Goal: Find specific page/section: Find specific page/section

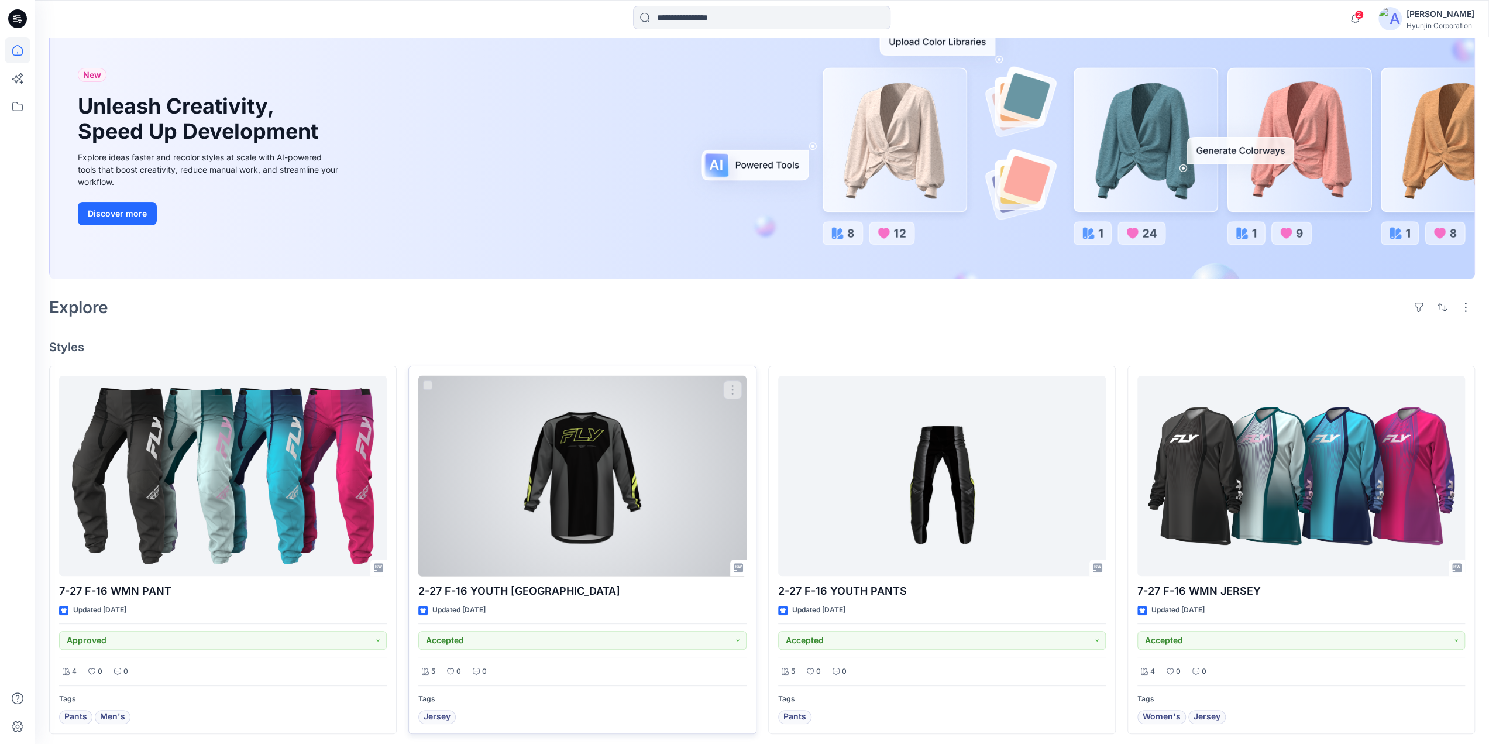
scroll to position [176, 0]
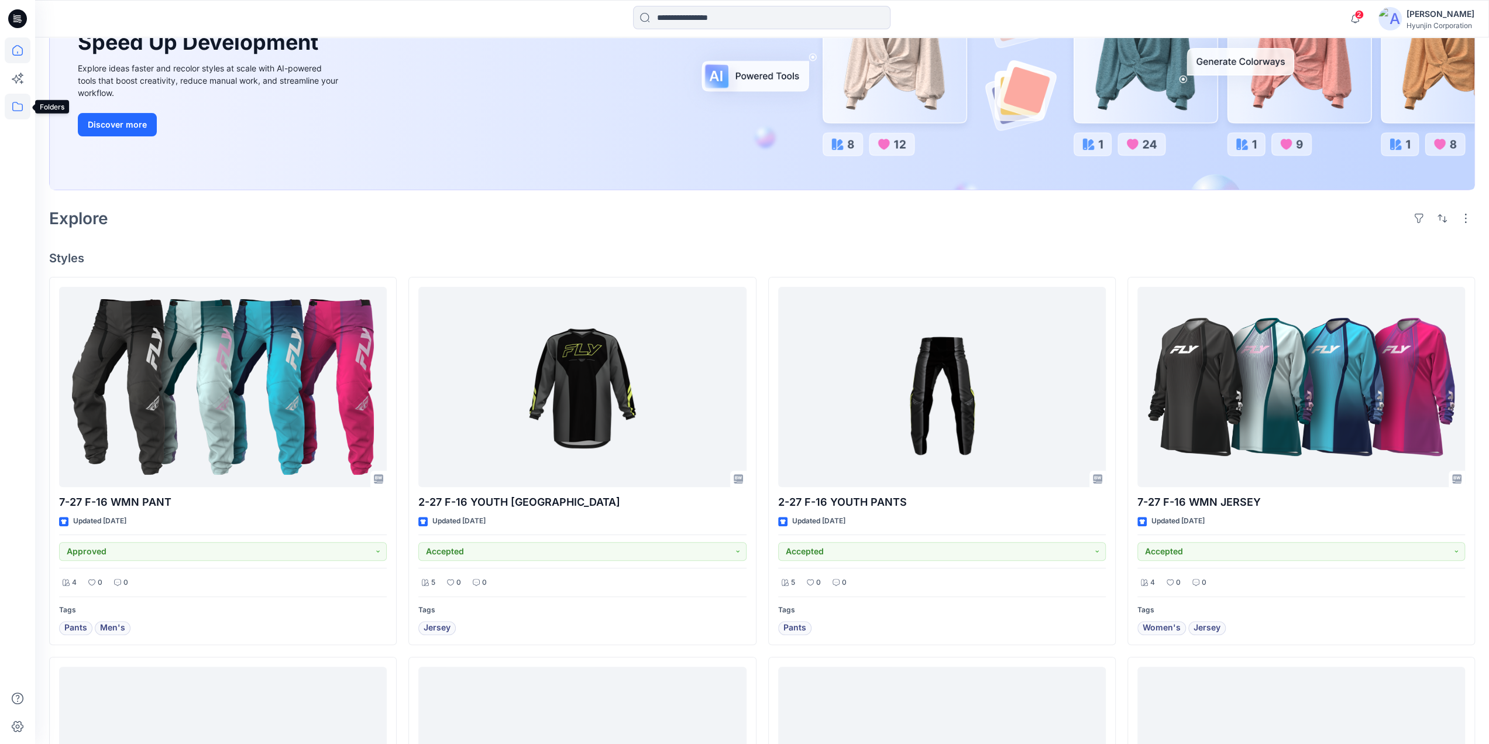
click at [19, 113] on icon at bounding box center [18, 107] width 26 height 26
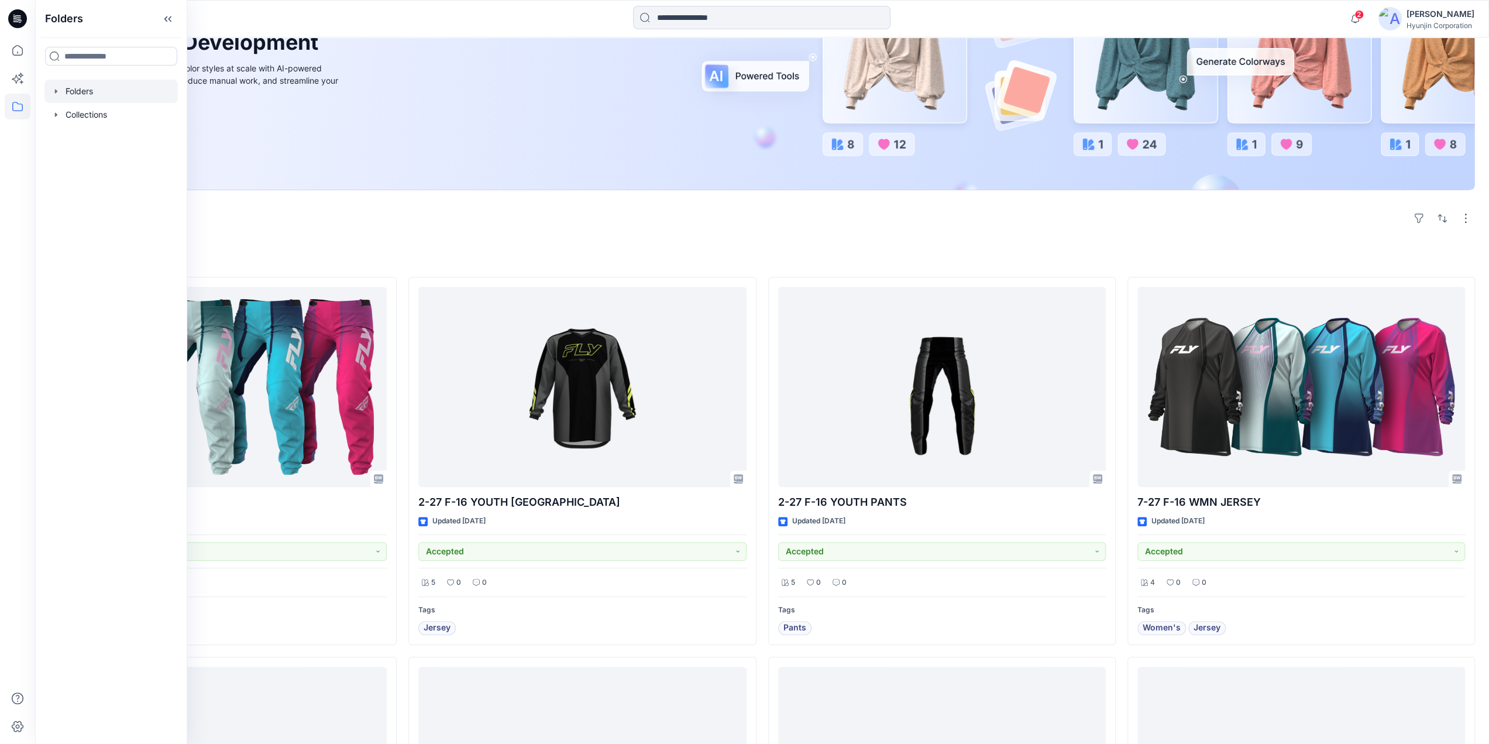
click at [100, 80] on div at bounding box center [110, 91] width 133 height 23
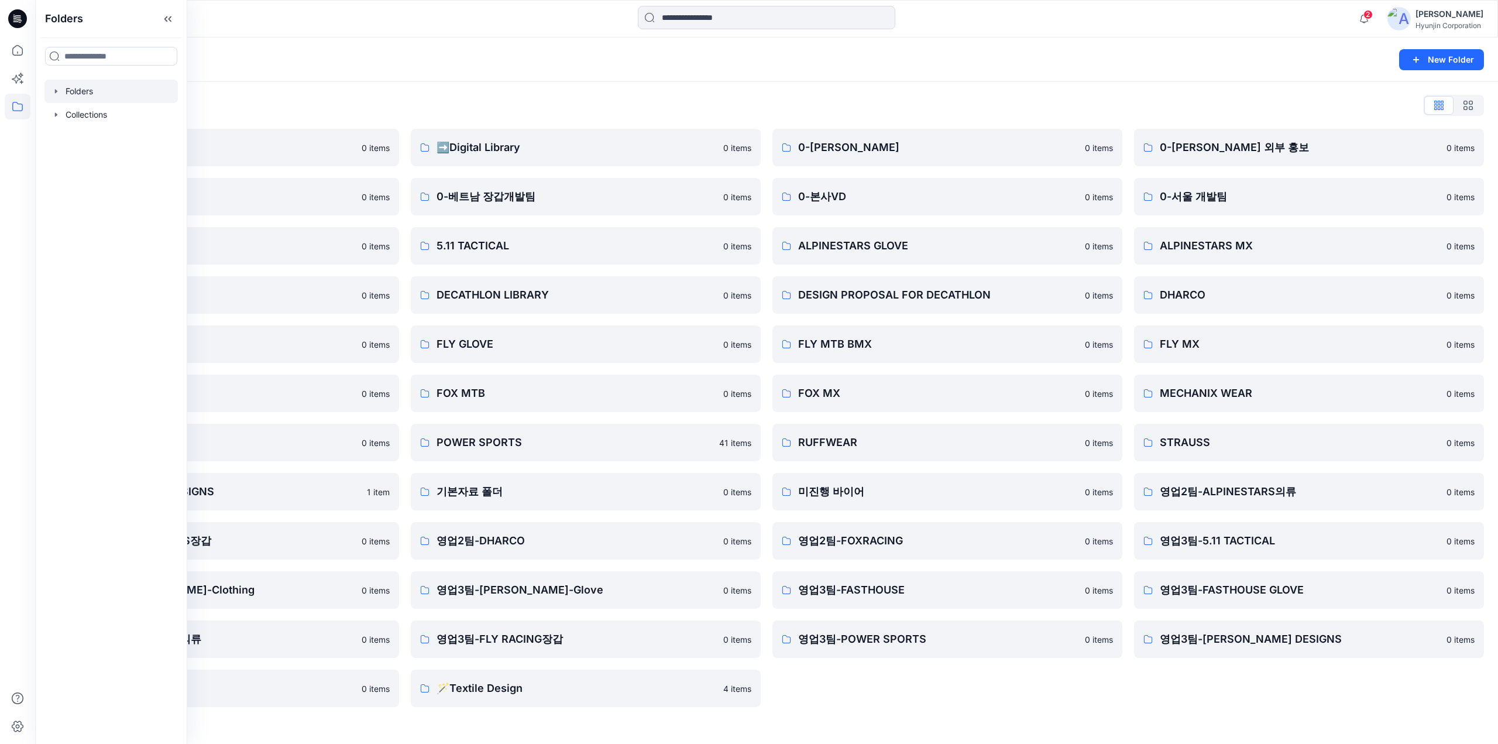
click at [12, 22] on icon at bounding box center [17, 18] width 19 height 19
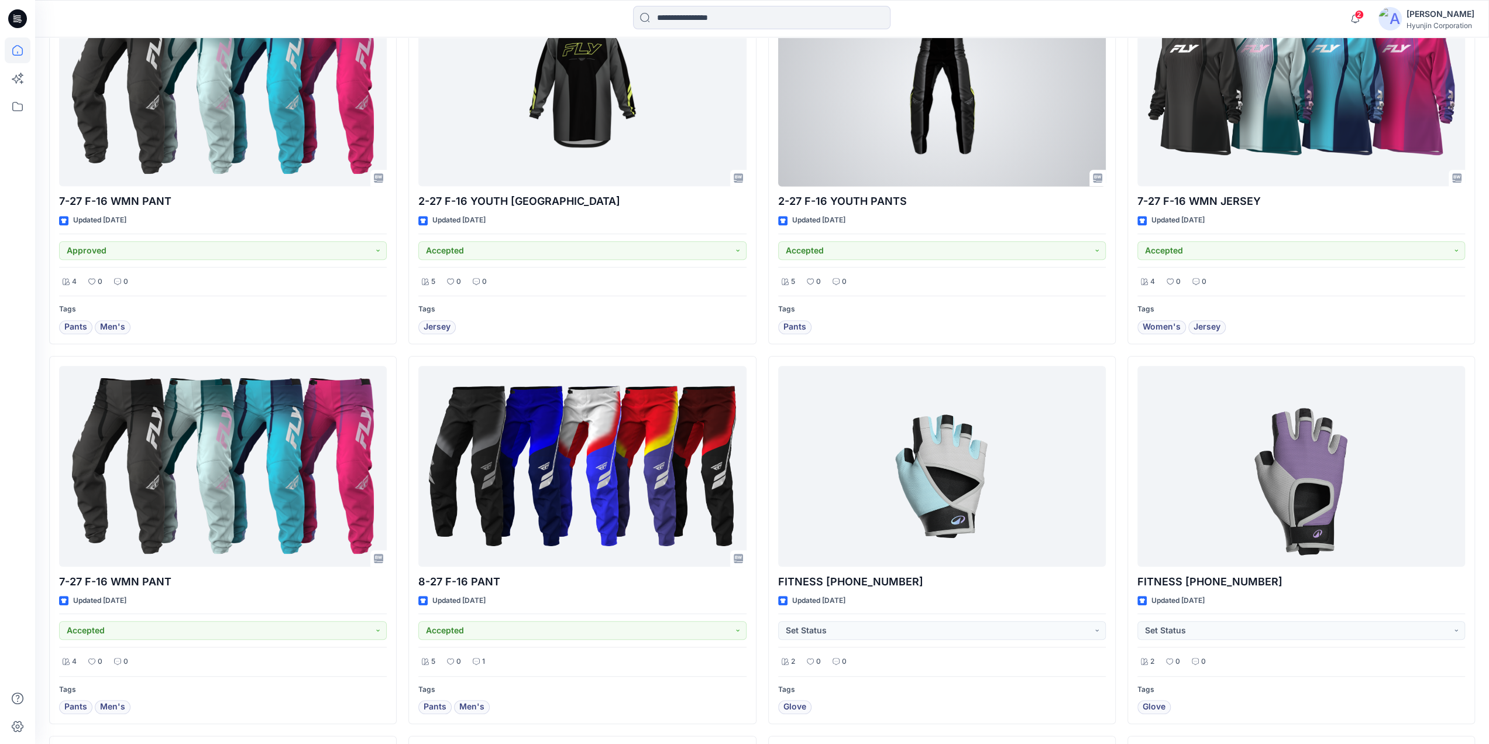
scroll to position [585, 0]
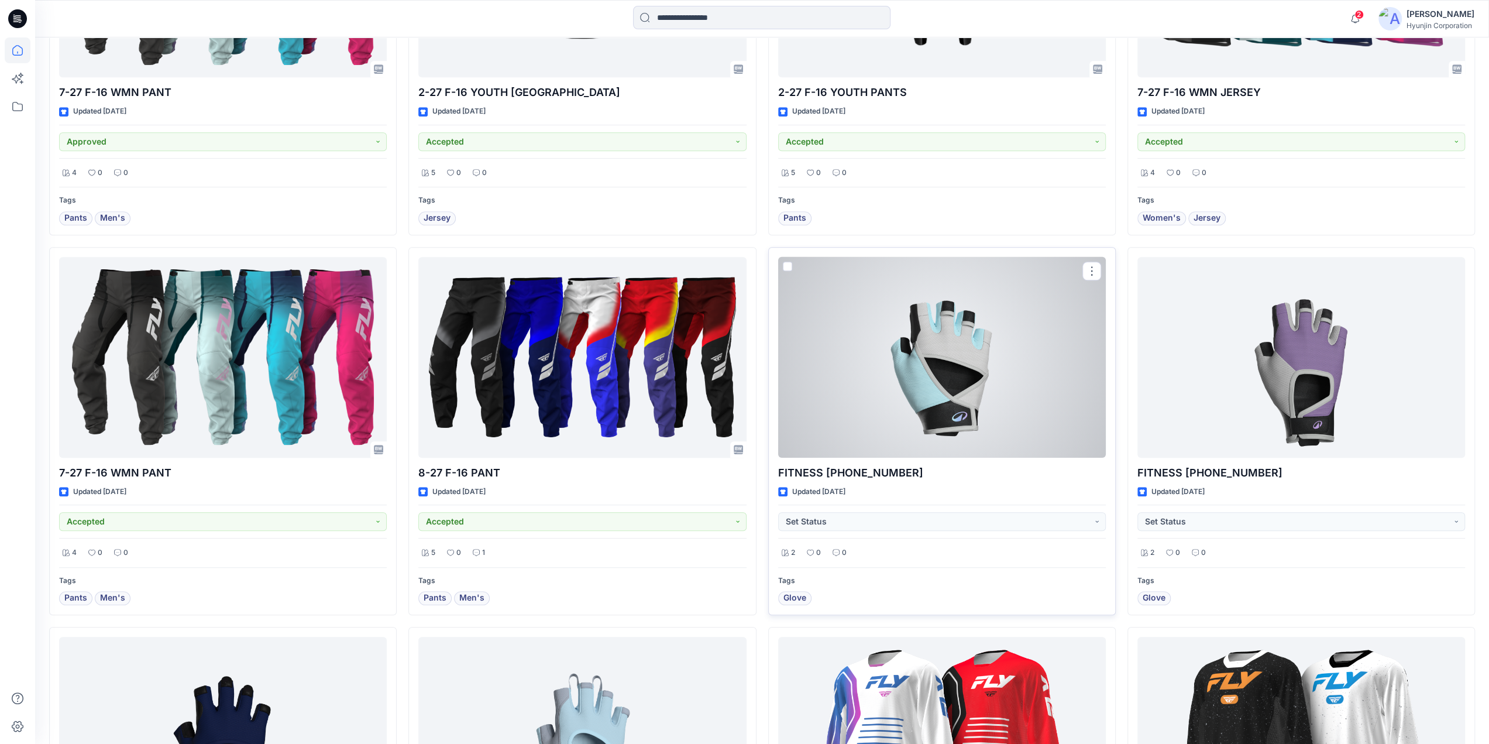
click at [951, 482] on div "FITNESS [PHONE_NUMBER] Updated [DATE] Set Status 2 0 0 Tags Glove" at bounding box center [942, 431] width 348 height 368
drag, startPoint x: 881, startPoint y: 470, endPoint x: 778, endPoint y: 475, distance: 103.1
click at [778, 475] on p "FITNESS [PHONE_NUMBER]" at bounding box center [942, 473] width 328 height 16
copy p "FITNESS [PHONE_NUMBER]"
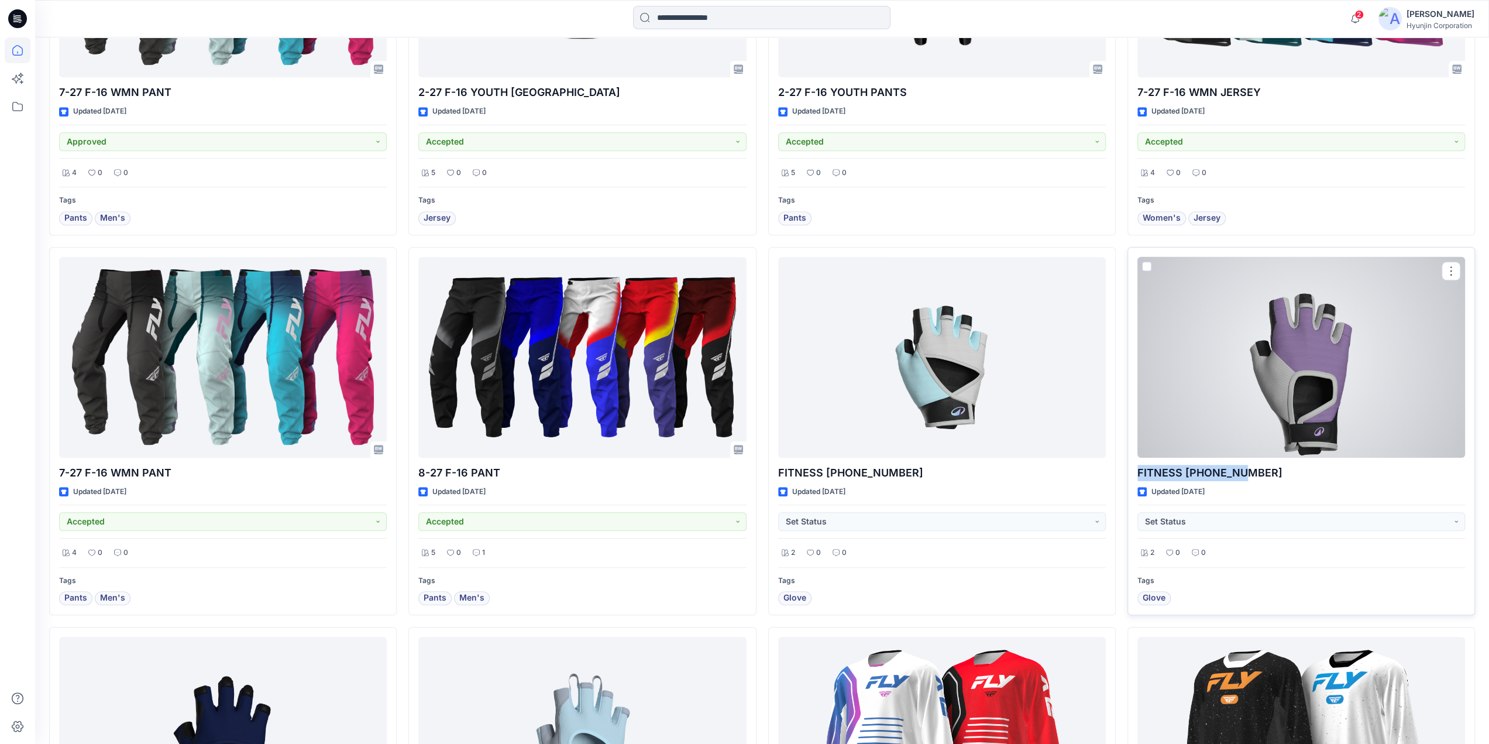
drag, startPoint x: 1261, startPoint y: 464, endPoint x: 1132, endPoint y: 469, distance: 128.2
click at [1132, 469] on div "FITNESS [PHONE_NUMBER] Updated [DATE] Set Status 2 0 0 Tags Glove" at bounding box center [1302, 431] width 348 height 368
copy p "FITNESS [PHONE_NUMBER]"
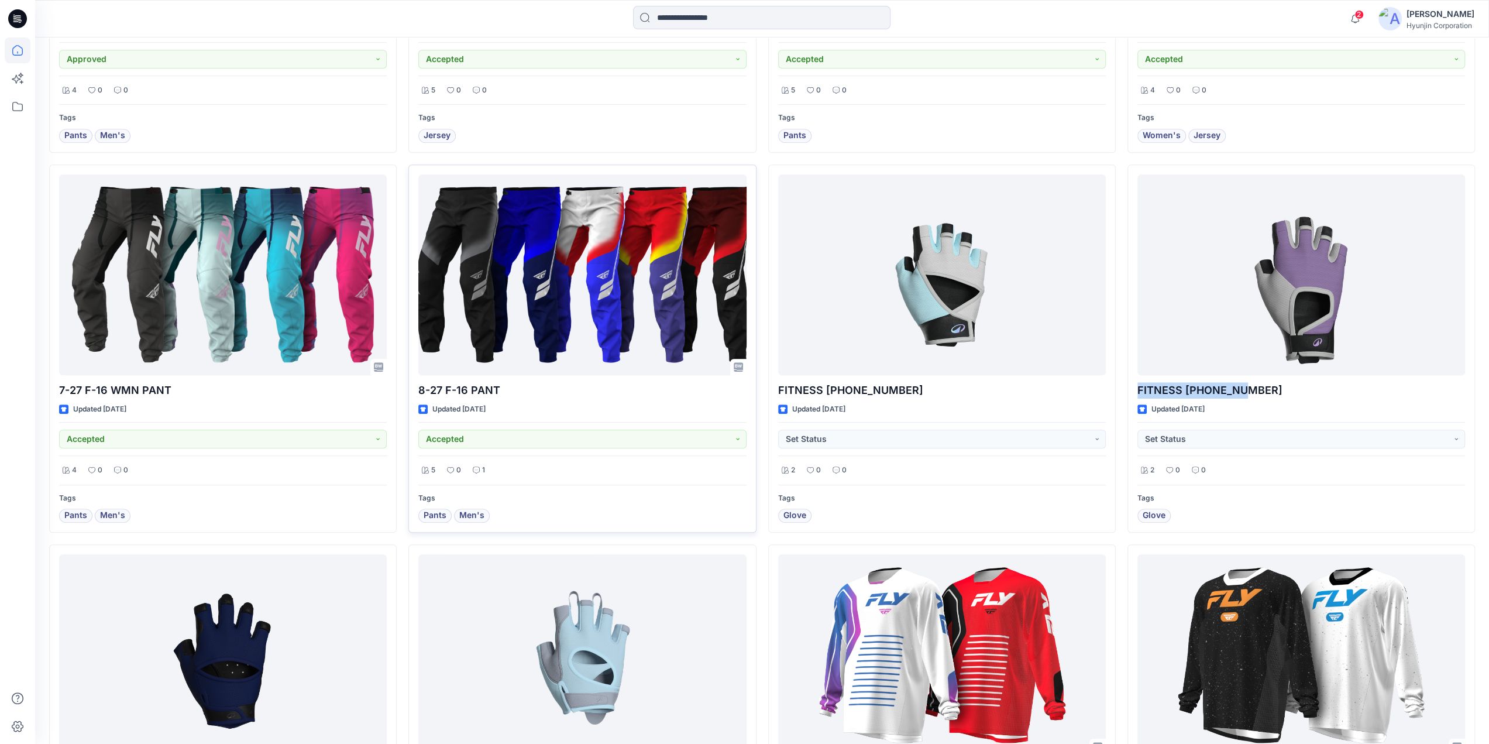
scroll to position [644, 0]
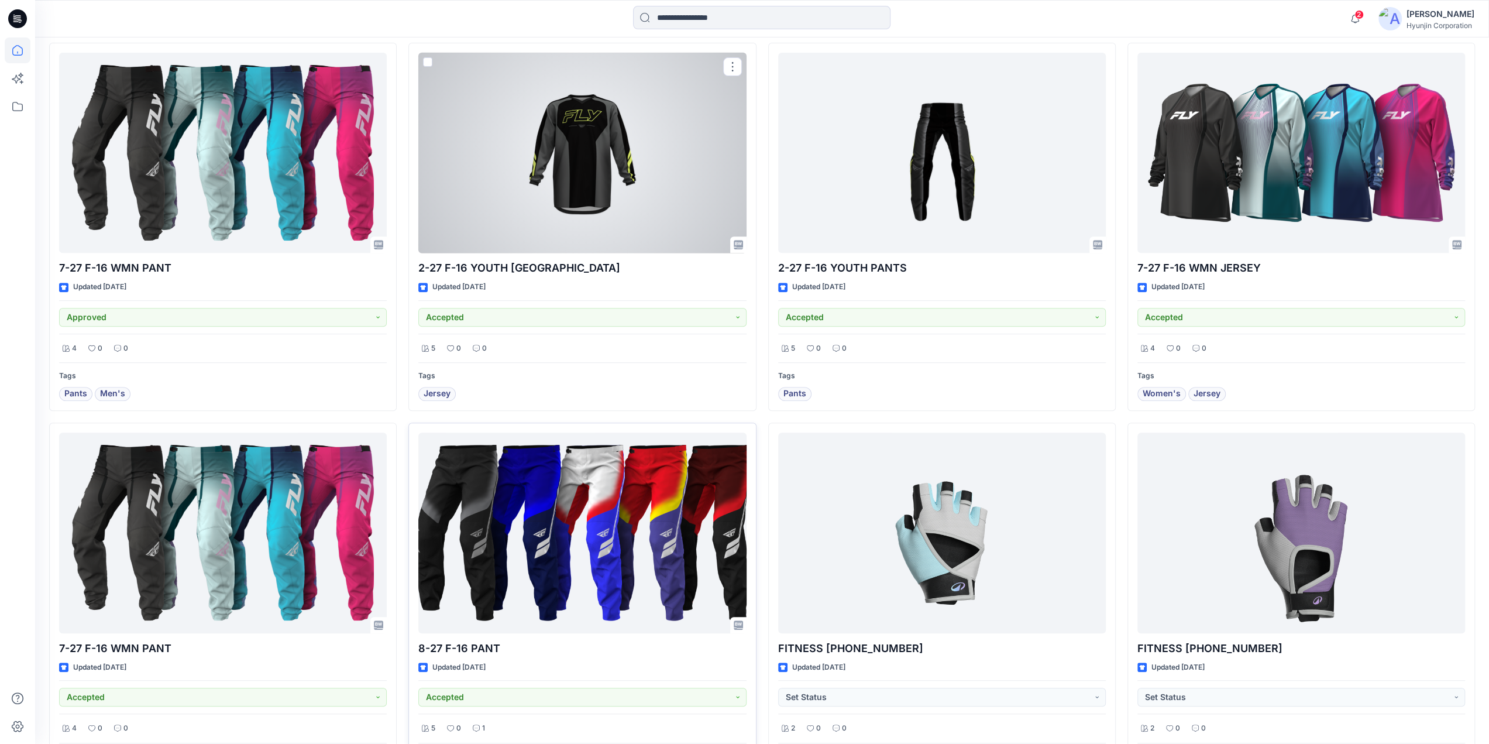
scroll to position [890, 0]
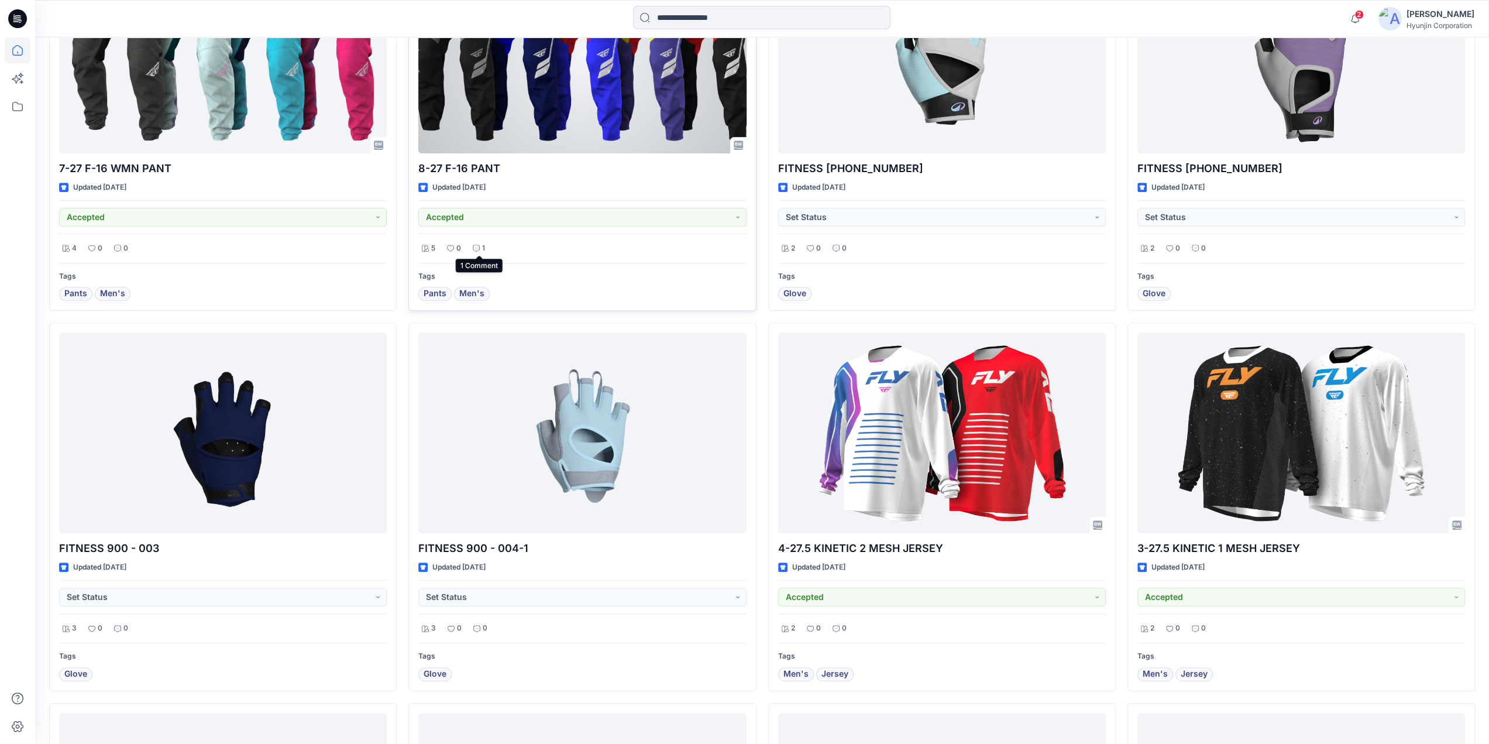
click at [483, 250] on p "1" at bounding box center [483, 248] width 3 height 12
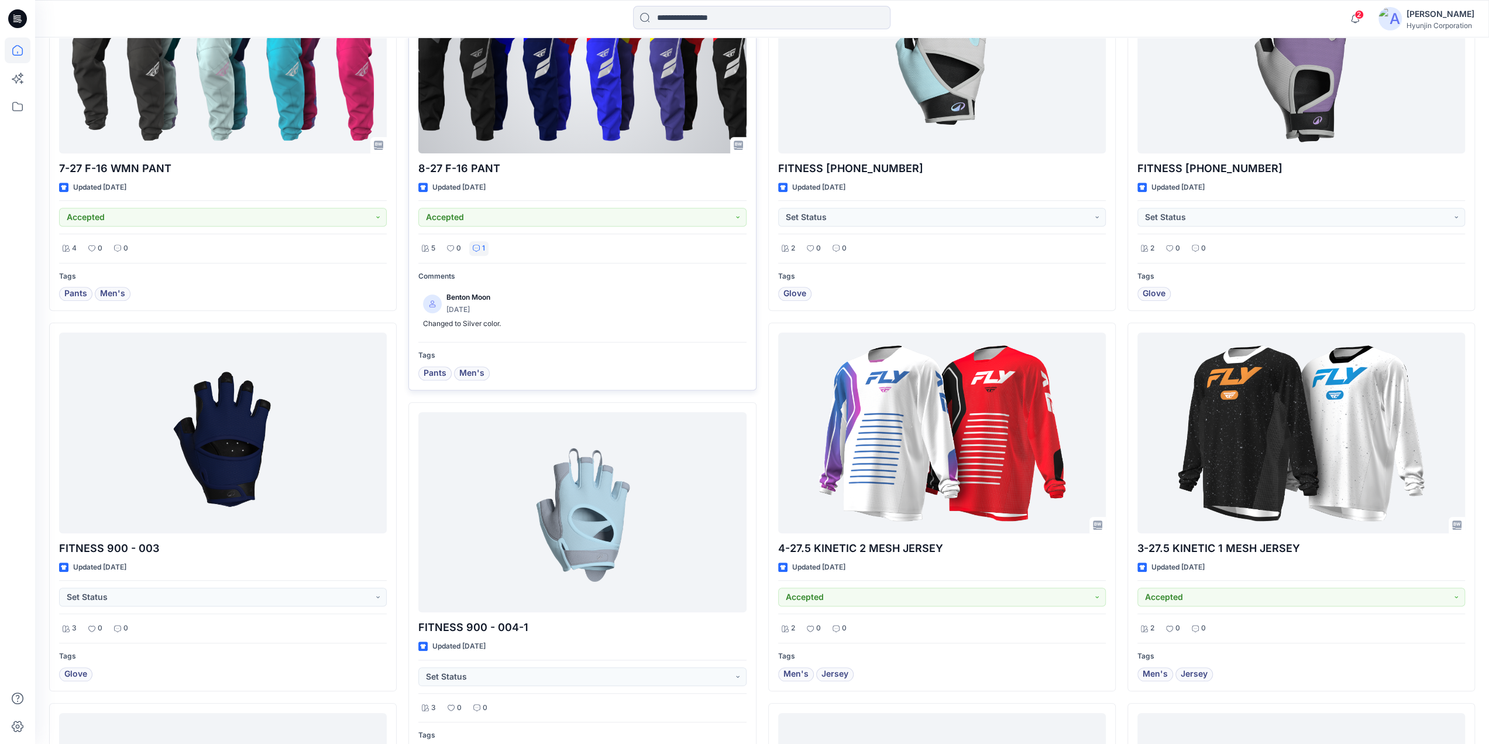
click at [483, 250] on p "1" at bounding box center [483, 248] width 3 height 12
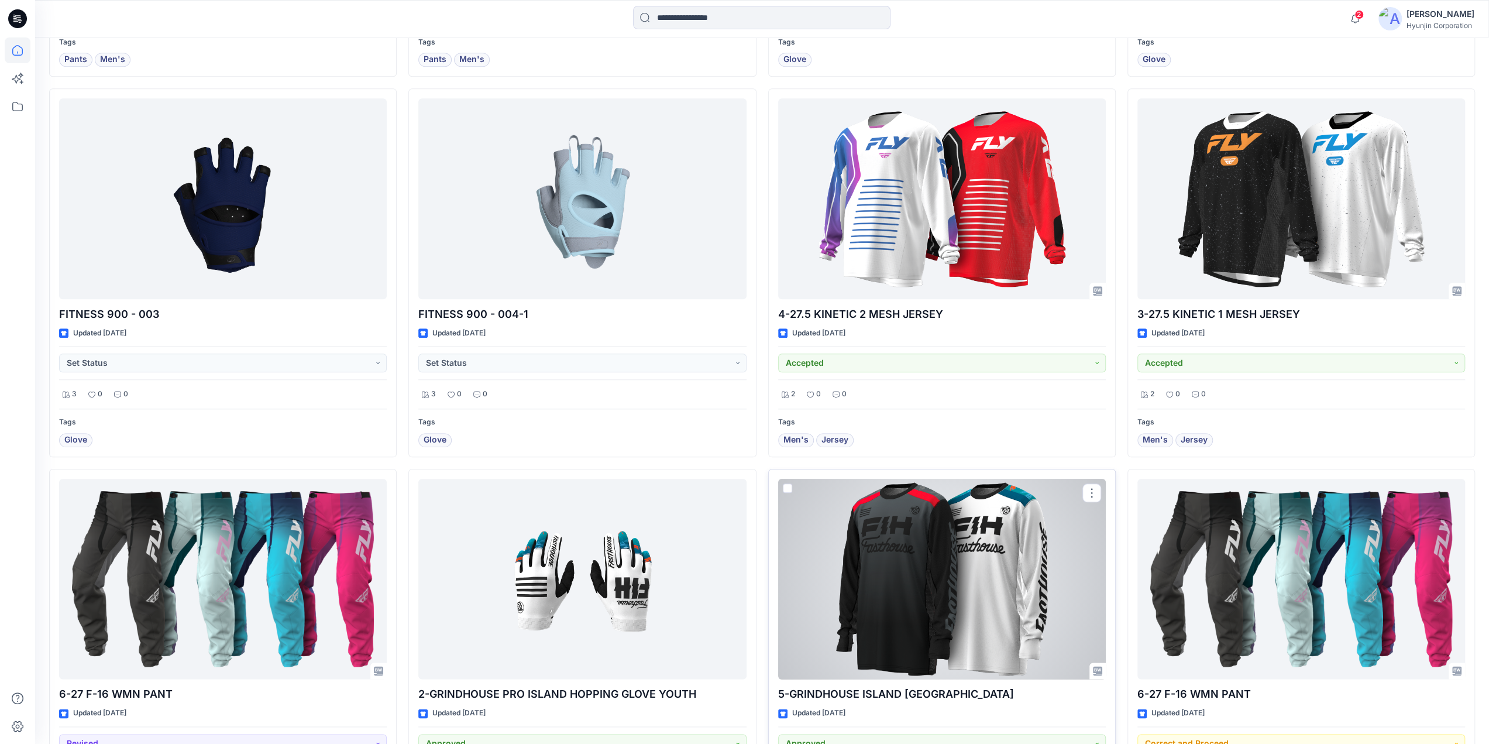
scroll to position [1299, 0]
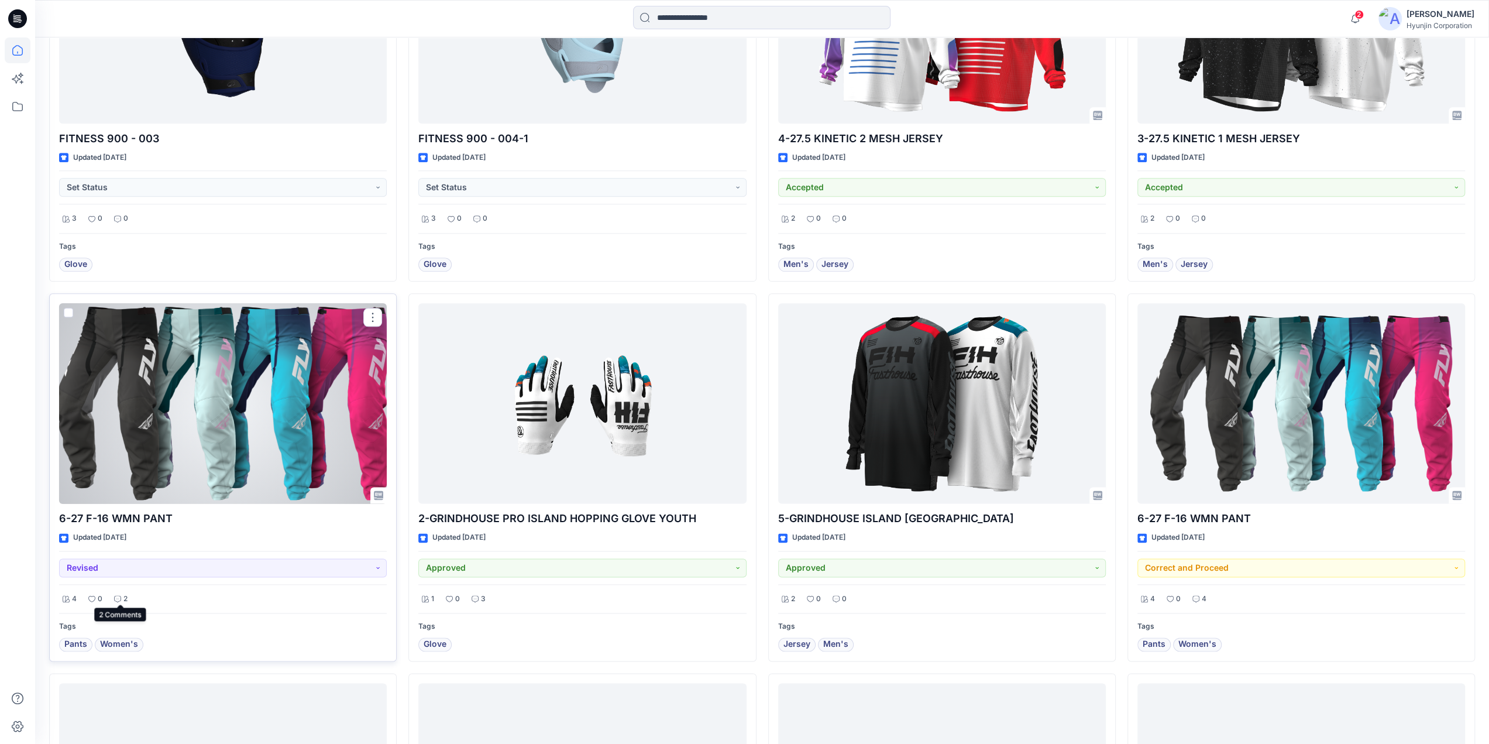
click at [125, 596] on p "2" at bounding box center [125, 599] width 4 height 12
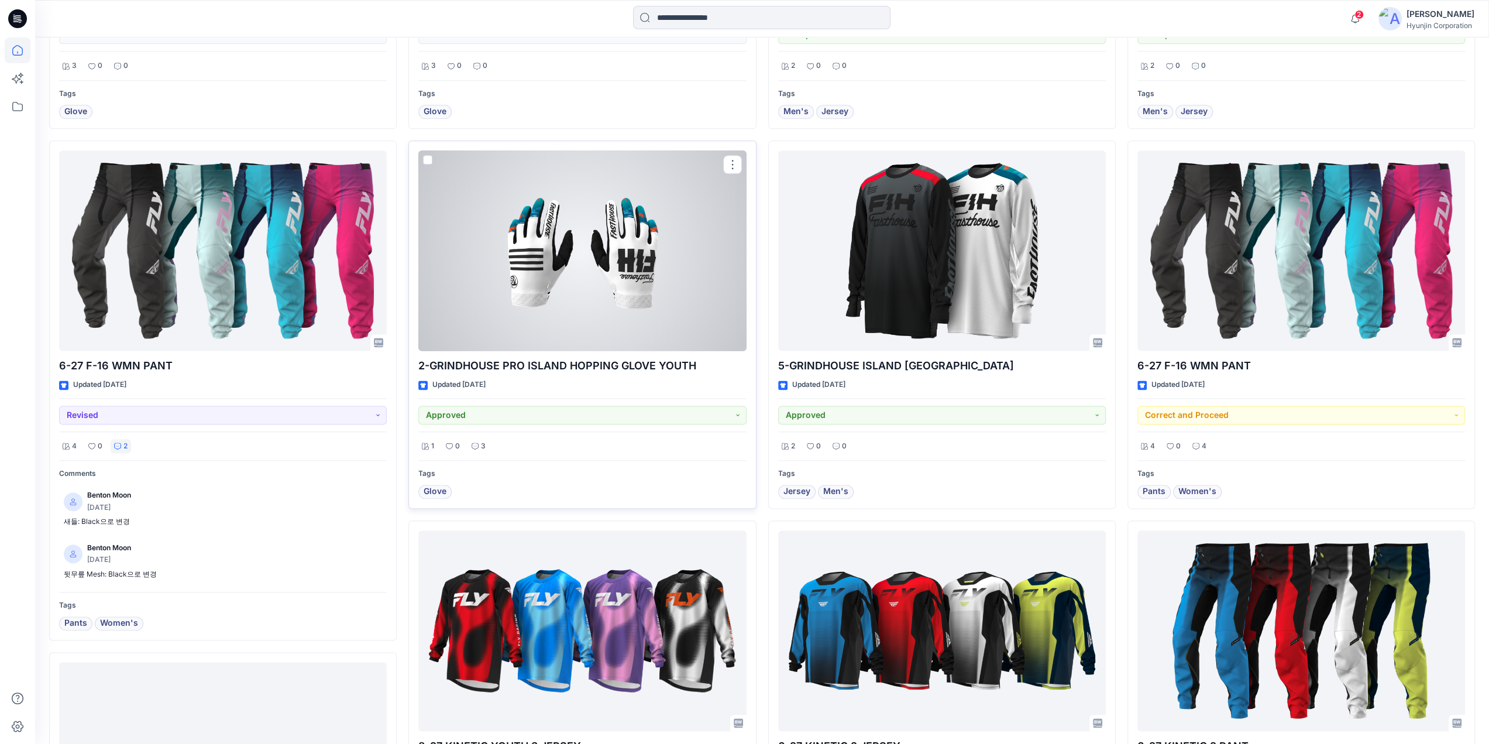
scroll to position [1475, 0]
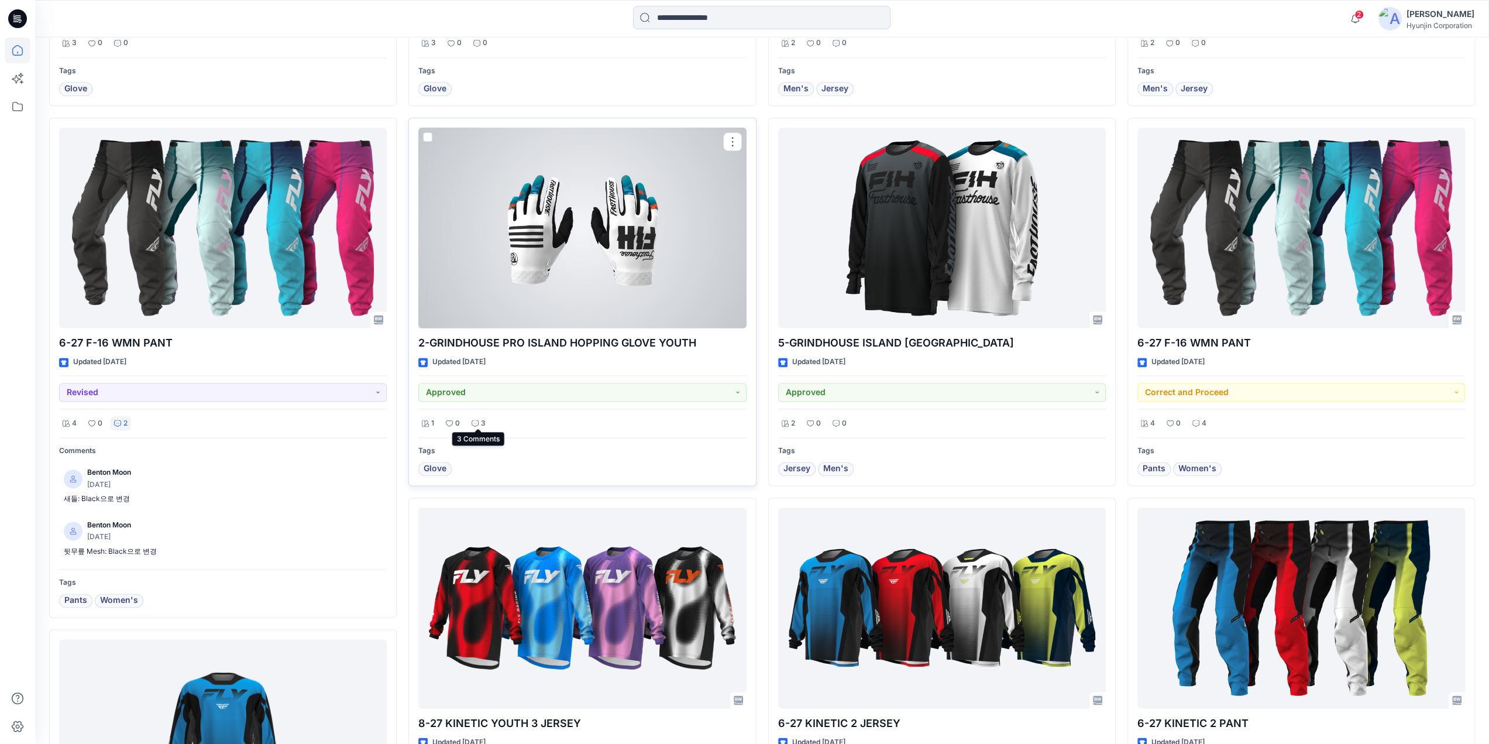
click at [482, 422] on p "3" at bounding box center [483, 423] width 5 height 12
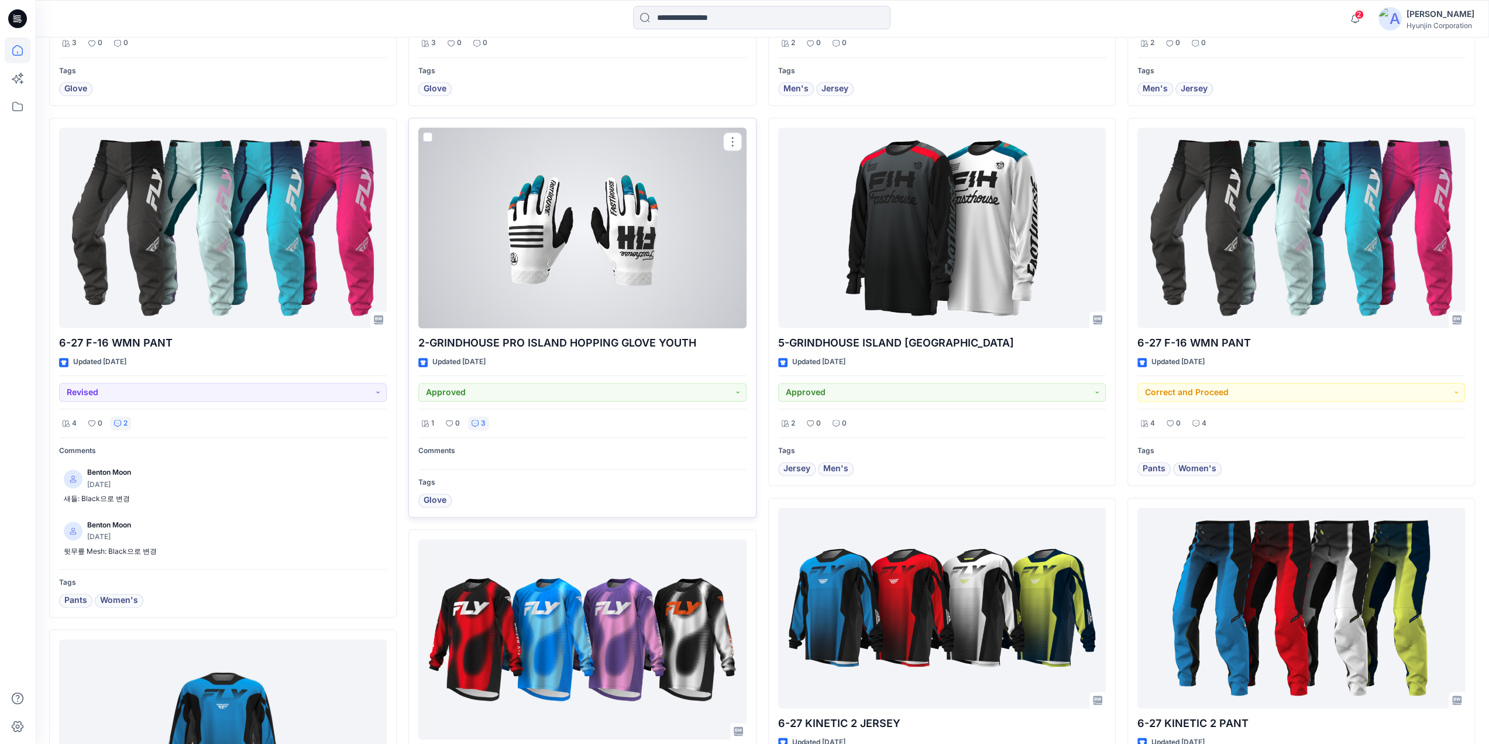
click at [482, 422] on p "3" at bounding box center [483, 423] width 5 height 12
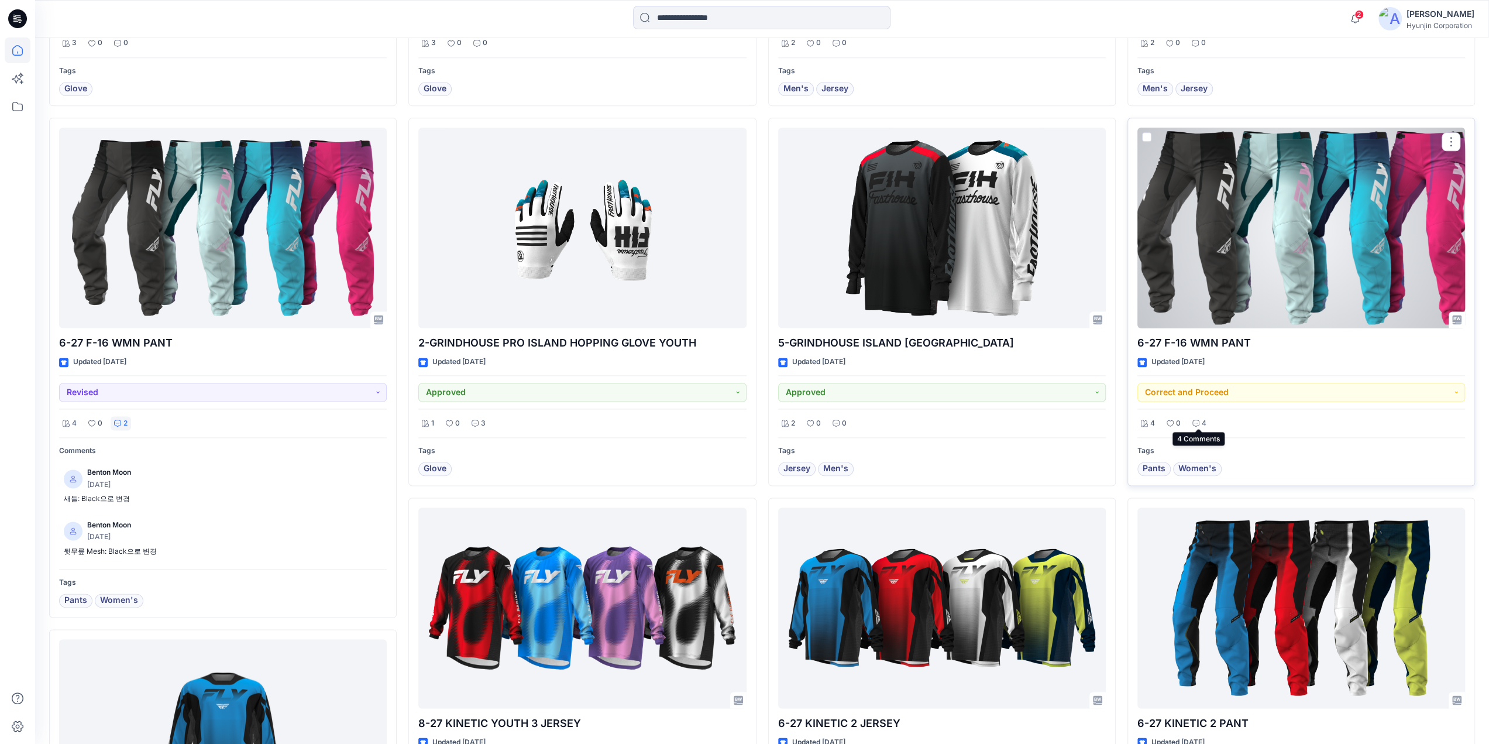
click at [1207, 416] on div "4" at bounding box center [1199, 423] width 21 height 15
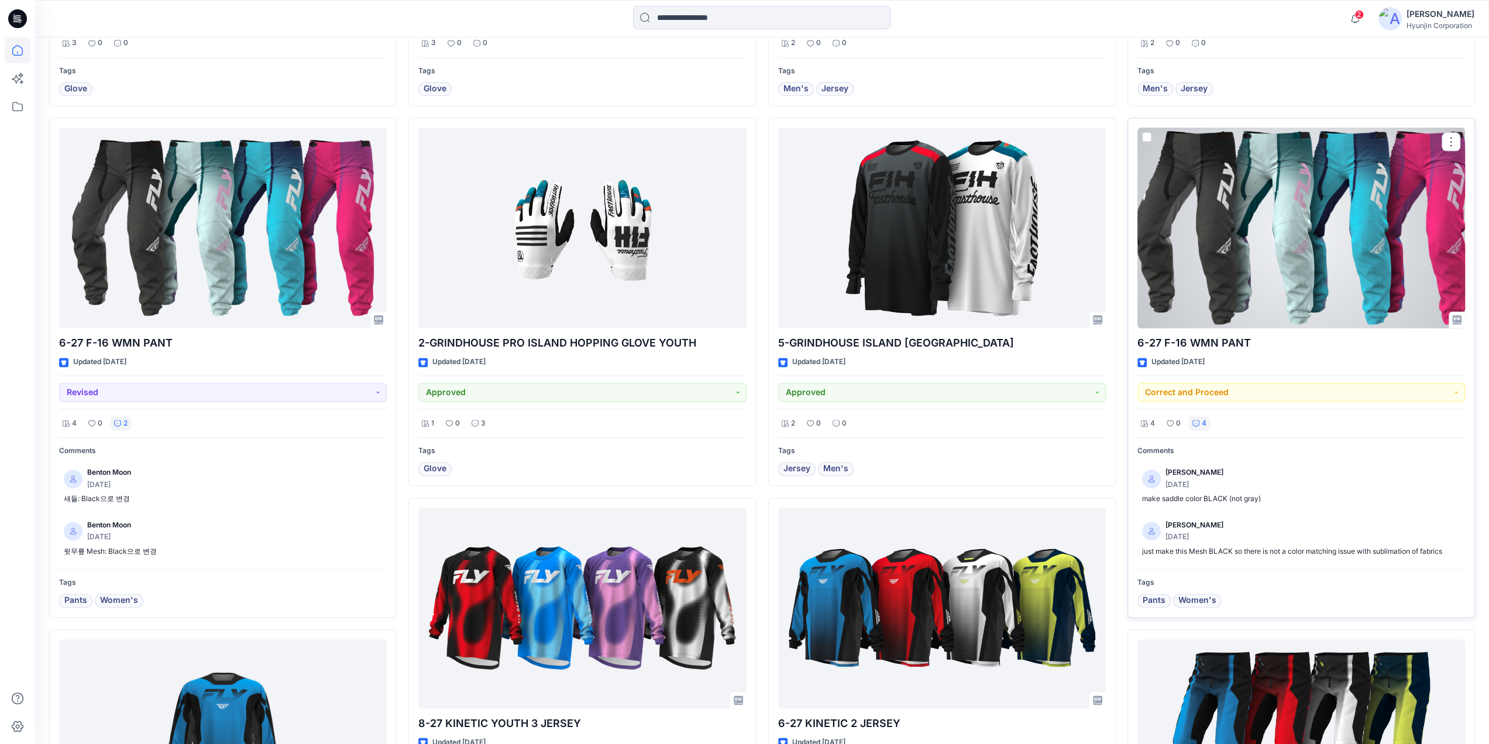
click at [1207, 416] on div "4" at bounding box center [1199, 423] width 21 height 15
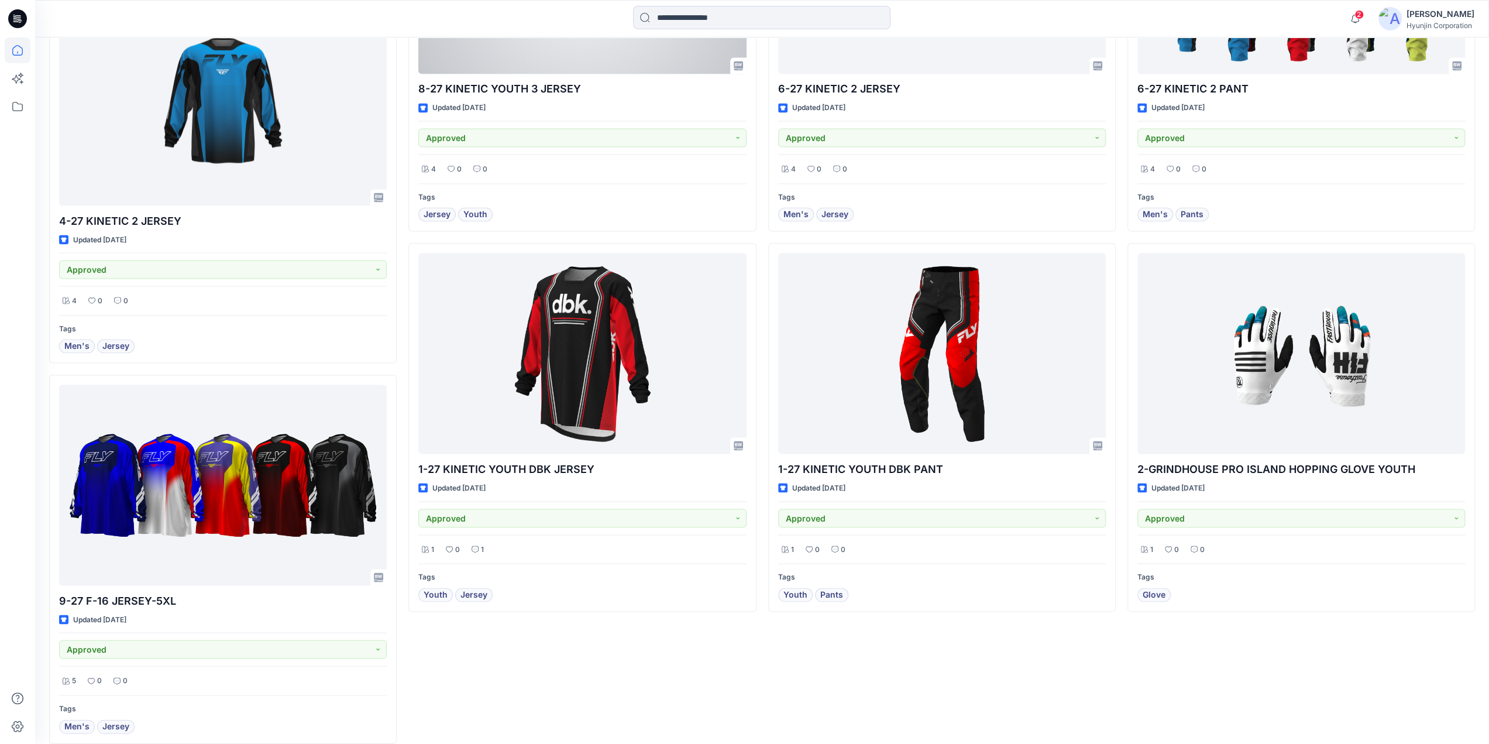
scroll to position [2159, 0]
